Goal: Information Seeking & Learning: Learn about a topic

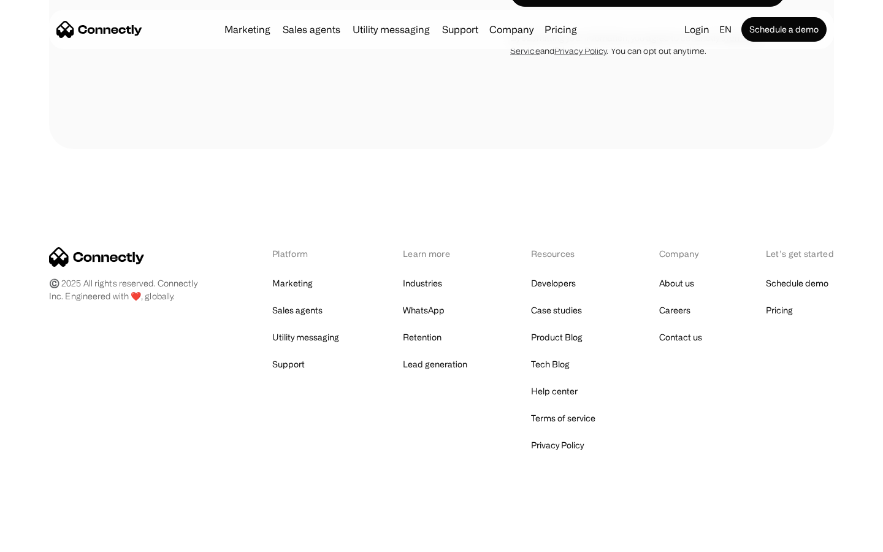
scroll to position [1797, 0]
